Goal: Communication & Community: Answer question/provide support

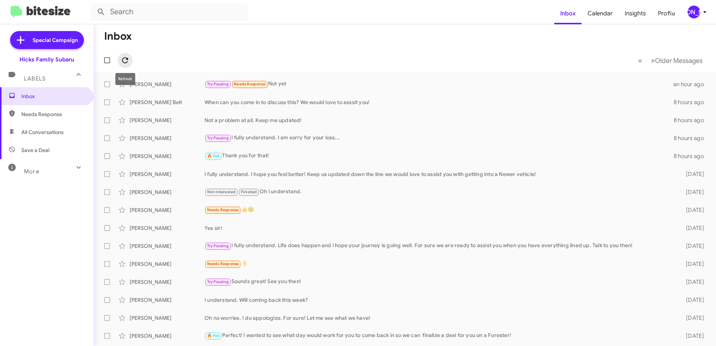
click at [124, 59] on icon at bounding box center [125, 60] width 9 height 9
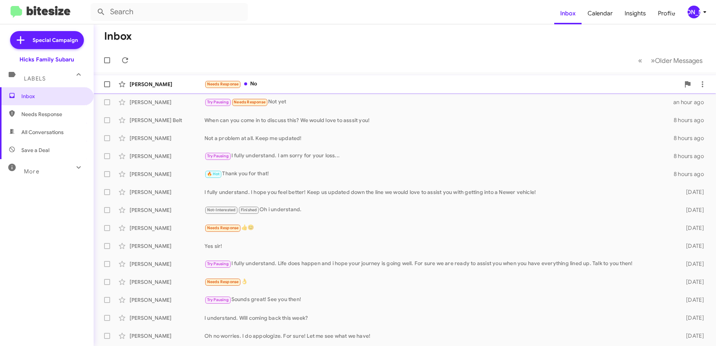
click at [146, 83] on div "[PERSON_NAME]" at bounding box center [167, 83] width 75 height 7
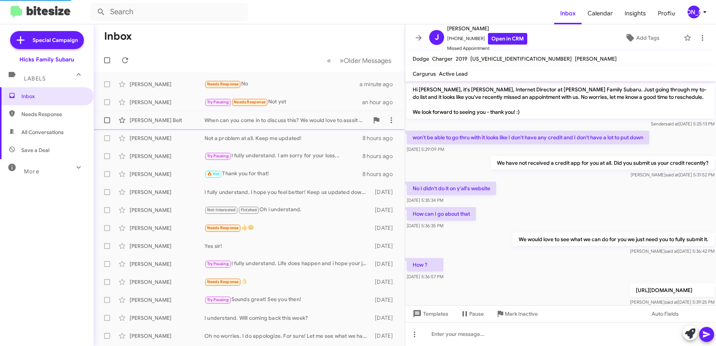
scroll to position [216, 0]
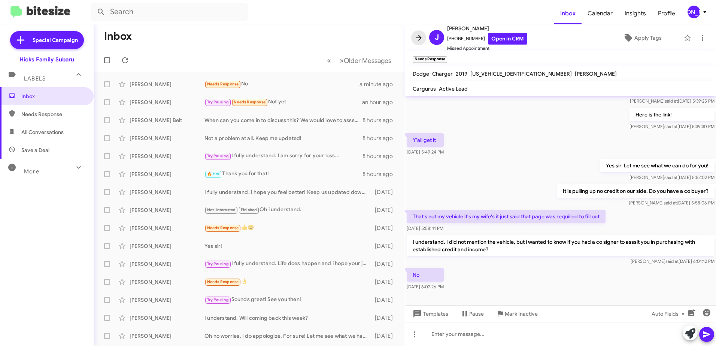
click at [418, 36] on icon at bounding box center [418, 37] width 9 height 9
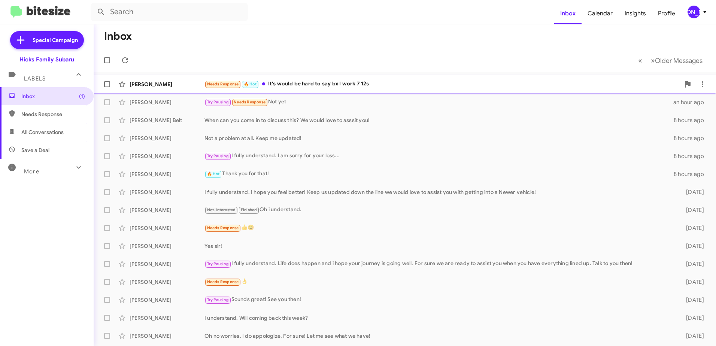
click at [153, 84] on div "[PERSON_NAME]" at bounding box center [167, 83] width 75 height 7
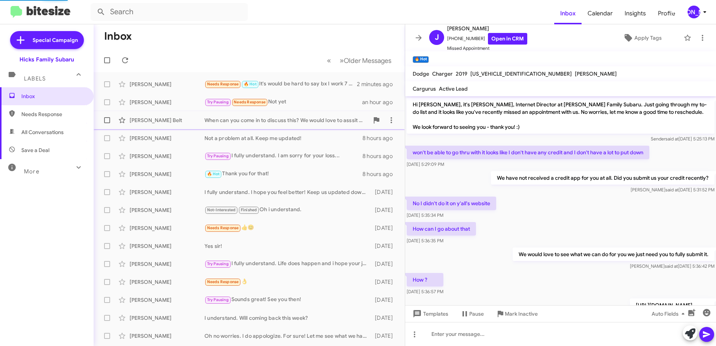
scroll to position [305, 0]
